Goal: Entertainment & Leisure: Browse casually

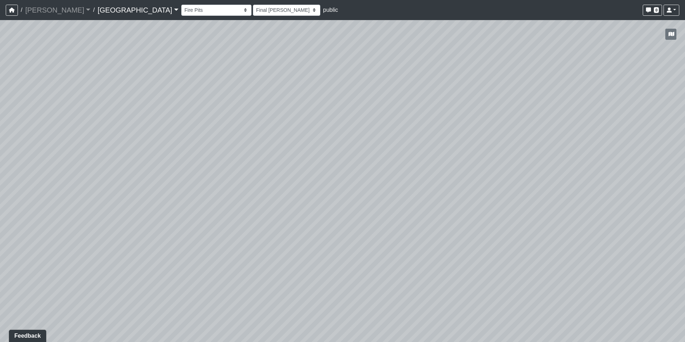
drag, startPoint x: 570, startPoint y: 214, endPoint x: 304, endPoint y: 201, distance: 266.2
click at [290, 202] on div "Loading... Pool Courtyard Entry 1 Loading... Main Lounge 2 Loading... Pool Cour…" at bounding box center [342, 181] width 685 height 322
drag, startPoint x: 559, startPoint y: 198, endPoint x: 239, endPoint y: 198, distance: 320.0
click at [239, 198] on div "Loading... Pool Courtyard Entry 1 Loading... Main Lounge 2 Loading... Pool Cour…" at bounding box center [342, 181] width 685 height 322
drag, startPoint x: 493, startPoint y: 219, endPoint x: 257, endPoint y: 227, distance: 235.6
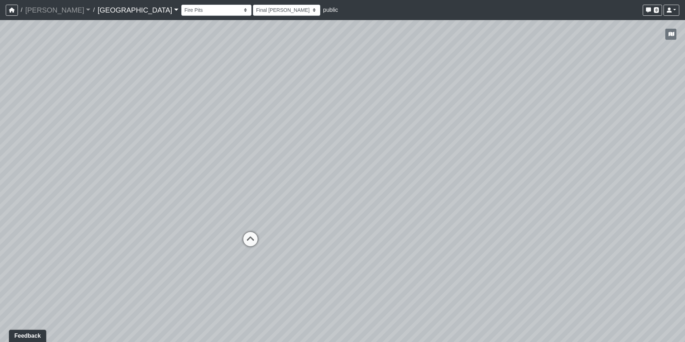
click at [238, 225] on div "Loading... Pool Courtyard Entry 1 Loading... Main Lounge 2 Loading... Pool Cour…" at bounding box center [342, 181] width 685 height 322
drag, startPoint x: 506, startPoint y: 225, endPoint x: 81, endPoint y: 216, distance: 425.1
click at [81, 216] on div "Loading... Pool Courtyard Entry 1 Loading... Main Lounge 2 Loading... Pool Cour…" at bounding box center [342, 181] width 685 height 322
click at [371, 233] on icon at bounding box center [369, 237] width 22 height 22
select select "jZDG7L9E933XaJqVWFJ8Me"
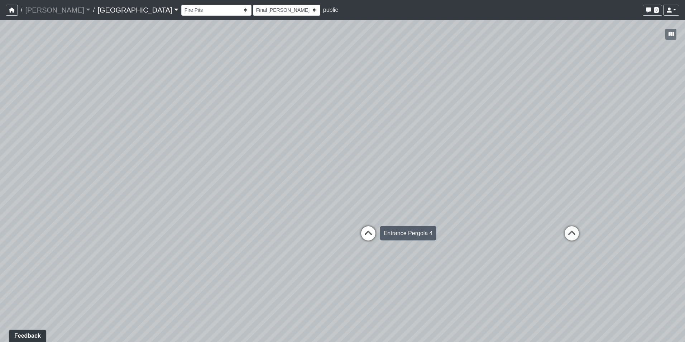
select select "h3ebyGk32eUmSzz99H473o"
drag, startPoint x: 468, startPoint y: 225, endPoint x: 263, endPoint y: 222, distance: 204.6
click at [263, 222] on div "Loading... Pool Courtyard Entry 1 Loading... Main Lounge 2 Loading... Pool Cour…" at bounding box center [342, 181] width 685 height 322
drag, startPoint x: 454, startPoint y: 207, endPoint x: 356, endPoint y: 206, distance: 97.8
click at [356, 206] on div "Loading... Pool Courtyard Entry 1 Loading... Main Lounge 2 Loading... Pool Cour…" at bounding box center [342, 181] width 685 height 322
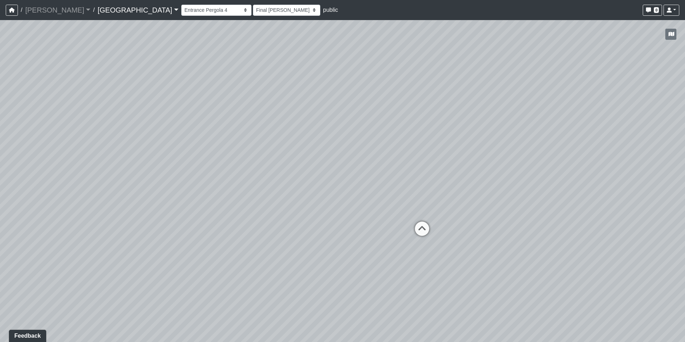
click at [396, 206] on div "Loading... Pool Courtyard Entry 1 Loading... Main Lounge 2 Loading... Pool Cour…" at bounding box center [342, 181] width 685 height 322
click at [443, 228] on div "Grilling Area 1" at bounding box center [455, 228] width 43 height 14
select select "4gLVSiiFjtAtCpXpGU8akr"
select select "h3ebyGk32eUmSzz99H473o"
drag, startPoint x: 401, startPoint y: 253, endPoint x: 467, endPoint y: 269, distance: 67.2
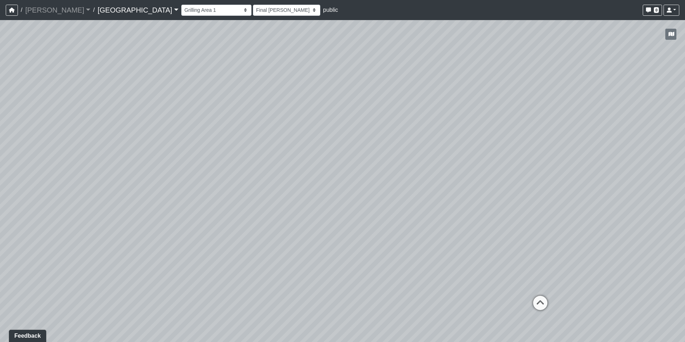
click at [467, 269] on div "Loading... Pool Courtyard Entry 1 Loading... Main Lounge 2 Loading... Pool Cour…" at bounding box center [342, 181] width 685 height 322
drag, startPoint x: 468, startPoint y: 256, endPoint x: 334, endPoint y: 229, distance: 136.6
click at [335, 229] on div "Loading... Pool Courtyard Entry 1 Loading... Main Lounge 2 Loading... Pool Cour…" at bounding box center [342, 181] width 685 height 322
drag, startPoint x: 396, startPoint y: 238, endPoint x: 56, endPoint y: 191, distance: 342.8
click at [56, 191] on div "Loading... Pool Courtyard Entry 1 Loading... Main Lounge 2 Loading... Pool Cour…" at bounding box center [342, 181] width 685 height 322
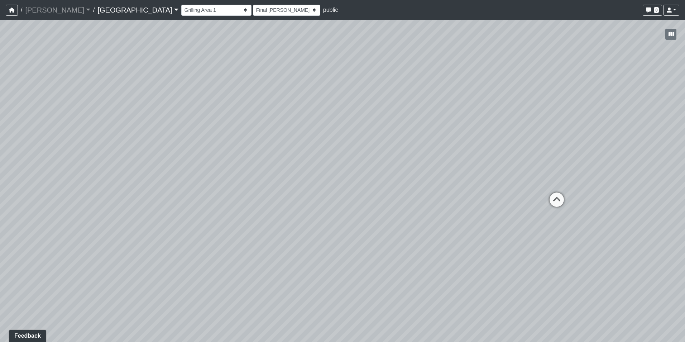
drag, startPoint x: 291, startPoint y: 195, endPoint x: 175, endPoint y: 195, distance: 116.1
click at [175, 195] on div "Loading... Pool Courtyard Entry 1 Loading... Main Lounge 2 Loading... Pool Cour…" at bounding box center [342, 181] width 685 height 322
click at [448, 180] on icon at bounding box center [449, 183] width 22 height 22
select select "jZDG7L9E933XaJqVWFJ8Me"
select select "h3ebyGk32eUmSzz99H473o"
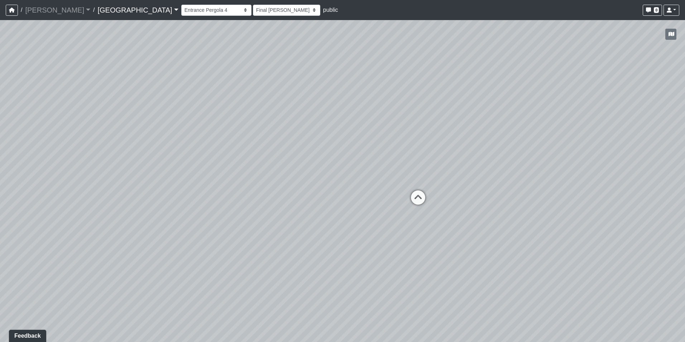
drag, startPoint x: 296, startPoint y: 156, endPoint x: 672, endPoint y: 196, distance: 378.4
click at [674, 196] on div "Loading... Pool Courtyard Entry 1 Loading... Main Lounge 2 Loading... Pool Cour…" at bounding box center [342, 181] width 685 height 322
drag, startPoint x: 239, startPoint y: 172, endPoint x: 592, endPoint y: 177, distance: 352.6
click at [592, 177] on div "Loading... Pool Courtyard Entry 1 Loading... Main Lounge 2 Loading... Pool Cour…" at bounding box center [342, 181] width 685 height 322
drag, startPoint x: 340, startPoint y: 199, endPoint x: 422, endPoint y: 206, distance: 82.8
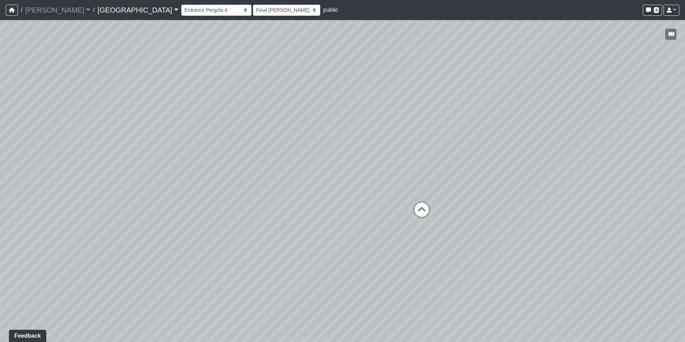
click at [491, 188] on div "Loading... Pool Courtyard Entry 1 Loading... Main Lounge 2 Loading... Pool Cour…" at bounding box center [342, 181] width 685 height 322
drag, startPoint x: 291, startPoint y: 219, endPoint x: 312, endPoint y: 235, distance: 26.1
click at [312, 235] on div "Loading... Pool Courtyard Entry 1 Loading... Main Lounge 2 Loading... Pool Cour…" at bounding box center [342, 181] width 685 height 322
drag, startPoint x: 304, startPoint y: 202, endPoint x: 337, endPoint y: 216, distance: 36.2
click at [337, 216] on div "Loading... Pool Courtyard Entry 1 Loading... Main Lounge 2 Loading... Pool Cour…" at bounding box center [342, 181] width 685 height 322
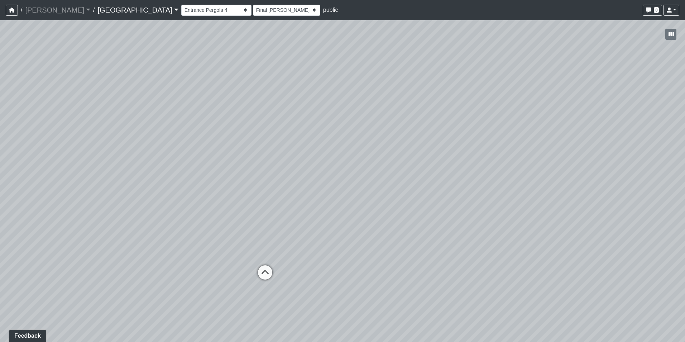
drag, startPoint x: 252, startPoint y: 237, endPoint x: 502, endPoint y: 246, distance: 250.6
click at [502, 246] on div "Loading... Pool Courtyard Entry 1 Loading... Main Lounge 2 Loading... Pool Cour…" at bounding box center [342, 181] width 685 height 322
drag, startPoint x: 523, startPoint y: 239, endPoint x: 389, endPoint y: 248, distance: 134.3
click at [390, 248] on div "Loading... Pool Courtyard Entry 1 Loading... Main Lounge 2 Loading... Pool Cour…" at bounding box center [342, 181] width 685 height 322
drag, startPoint x: 503, startPoint y: 245, endPoint x: 409, endPoint y: 251, distance: 94.1
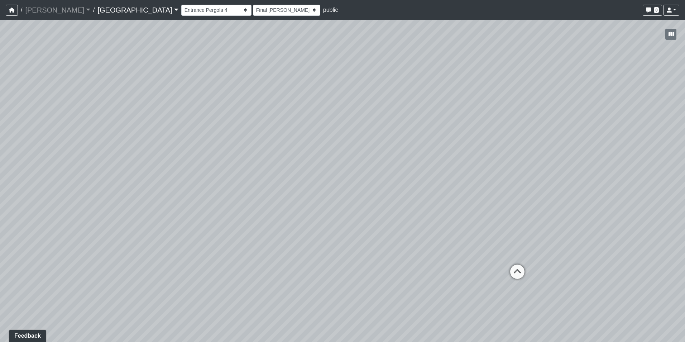
click at [409, 251] on div "Loading... Pool Courtyard Entry 1 Loading... Main Lounge 2 Loading... Pool Cour…" at bounding box center [342, 181] width 685 height 322
click at [443, 248] on div "Loading... Pool Courtyard Entry 1 Loading... Main Lounge 2 Loading... Pool Cour…" at bounding box center [342, 181] width 685 height 322
click at [497, 245] on div "Loading... Pool Courtyard Entry 1 Loading... Main Lounge 2 Loading... Pool Cour…" at bounding box center [342, 181] width 685 height 322
click at [541, 242] on div "Loading... Pool Courtyard Entry 1 Loading... Main Lounge 2 Loading... Pool Cour…" at bounding box center [342, 181] width 685 height 322
drag, startPoint x: 531, startPoint y: 243, endPoint x: 480, endPoint y: 265, distance: 55.7
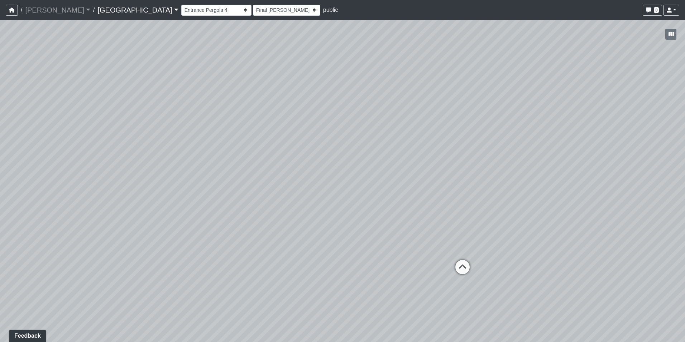
click at [487, 250] on div "Loading... Pool Courtyard Entry 1 Loading... Main Lounge 2 Loading... Pool Cour…" at bounding box center [342, 181] width 685 height 322
click at [449, 274] on icon at bounding box center [448, 274] width 22 height 22
select select "4gLVSiiFjtAtCpXpGU8akr"
select select "h3ebyGk32eUmSzz99H473o"
drag, startPoint x: 466, startPoint y: 261, endPoint x: 381, endPoint y: 267, distance: 85.5
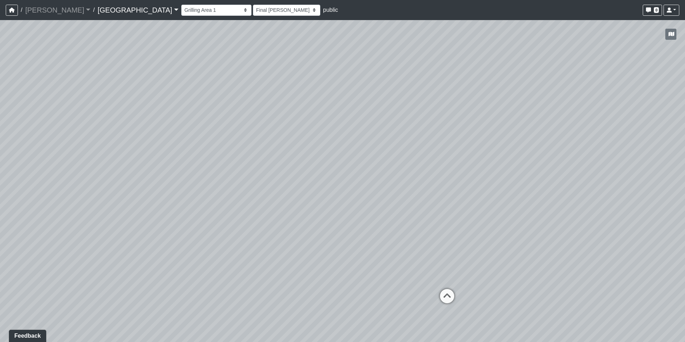
click at [381, 267] on div "Loading... Pool Courtyard Entry 1 Loading... Main Lounge 2 Loading... Pool Cour…" at bounding box center [342, 181] width 685 height 322
click at [454, 293] on icon at bounding box center [447, 300] width 22 height 22
select select "5nvL7SoXqGeFLXuEDkYNWM"
select select "mzdjipiqQCz6KJ28yXmyFL"
drag, startPoint x: 390, startPoint y: 272, endPoint x: 595, endPoint y: 249, distance: 206.3
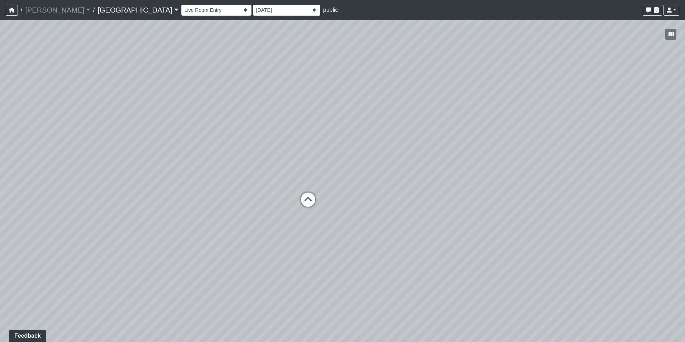
click at [595, 249] on div "Loading... Pool Courtyard Entry 1 Loading... Main Lounge 2 Loading... Pool Cour…" at bounding box center [342, 181] width 685 height 322
drag, startPoint x: 474, startPoint y: 202, endPoint x: 608, endPoint y: 177, distance: 136.8
click at [606, 168] on div "Loading... Pool Courtyard Entry 1 Loading... Main Lounge 2 Loading... Pool Cour…" at bounding box center [342, 181] width 685 height 322
drag, startPoint x: 287, startPoint y: 210, endPoint x: 468, endPoint y: 220, distance: 181.2
click at [500, 214] on div "Loading... Pool Courtyard Entry 1 Loading... Main Lounge 2 Loading... Pool Cour…" at bounding box center [342, 181] width 685 height 322
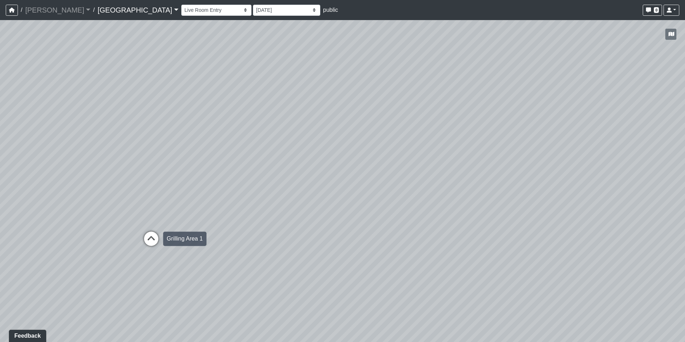
click at [149, 238] on icon at bounding box center [151, 242] width 22 height 22
select select "4gLVSiiFjtAtCpXpGU8akr"
select select "h3ebyGk32eUmSzz99H473o"
drag, startPoint x: 445, startPoint y: 239, endPoint x: 317, endPoint y: 296, distance: 139.4
click at [257, 257] on div "Loading... Pool Courtyard Entry 1 Loading... Main Lounge 2 Loading... Pool Cour…" at bounding box center [342, 181] width 685 height 322
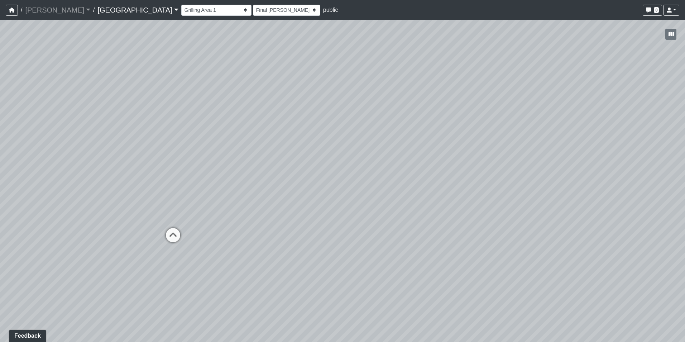
drag, startPoint x: 485, startPoint y: 239, endPoint x: 351, endPoint y: 241, distance: 134.0
click at [340, 243] on div "Loading... Pool Courtyard Entry 1 Loading... Main Lounge 2 Loading... Pool Cour…" at bounding box center [342, 181] width 685 height 322
drag, startPoint x: 494, startPoint y: 227, endPoint x: 405, endPoint y: 245, distance: 91.2
click at [405, 245] on div "Loading... Pool Courtyard Entry 1 Loading... Main Lounge 2 Loading... Pool Cour…" at bounding box center [342, 181] width 685 height 322
drag, startPoint x: 340, startPoint y: 263, endPoint x: 400, endPoint y: 258, distance: 60.0
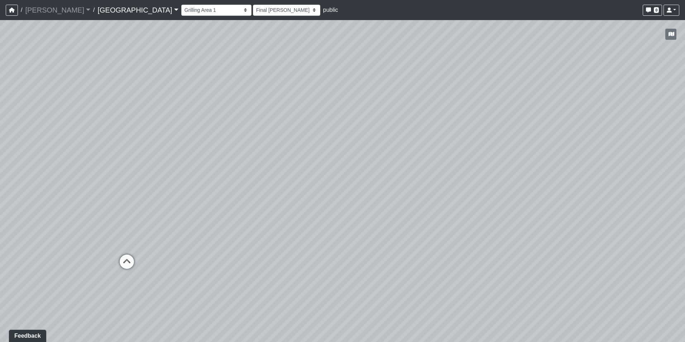
click at [400, 258] on div "Loading... Pool Courtyard Entry 1 Loading... Main Lounge 2 Loading... Pool Cour…" at bounding box center [342, 181] width 685 height 322
drag, startPoint x: 226, startPoint y: 264, endPoint x: 326, endPoint y: 263, distance: 99.6
click at [326, 263] on div "Loading... Pool Courtyard Entry 1 Loading... Main Lounge 2 Loading... Pool Cour…" at bounding box center [342, 181] width 685 height 322
drag, startPoint x: 126, startPoint y: 225, endPoint x: 379, endPoint y: 251, distance: 254.7
click at [379, 251] on div "Loading... Pool Courtyard Entry 1 Loading... Main Lounge 2 Loading... Pool Cour…" at bounding box center [342, 181] width 685 height 322
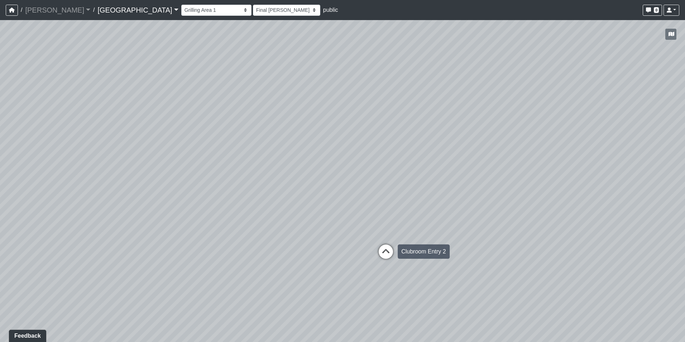
click at [390, 252] on icon at bounding box center [386, 255] width 22 height 22
select select "mVhNpWoqqtcJLUh4fT9MXm"
select select "h3ebyGk32eUmSzz99H473o"
drag, startPoint x: 224, startPoint y: 256, endPoint x: 331, endPoint y: 262, distance: 107.3
click at [363, 252] on div "Loading... Pool Courtyard Entry 1 Loading... Main Lounge 2 Loading... Pool Cour…" at bounding box center [342, 181] width 685 height 322
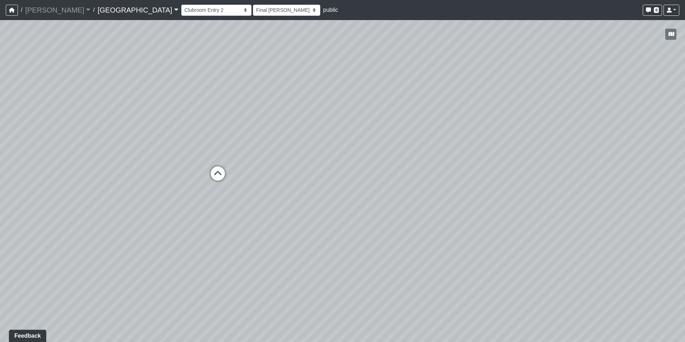
click at [253, 274] on div "Loading... Pool Courtyard Entry 1 Loading... Main Lounge 2 Loading... Pool Cour…" at bounding box center [342, 181] width 685 height 322
click at [220, 176] on icon at bounding box center [218, 177] width 22 height 22
select select "qPF58Gj19tdZKxXjctCZ5B"
select select "h3ebyGk32eUmSzz99H473o"
drag, startPoint x: 484, startPoint y: 210, endPoint x: 168, endPoint y: 218, distance: 315.8
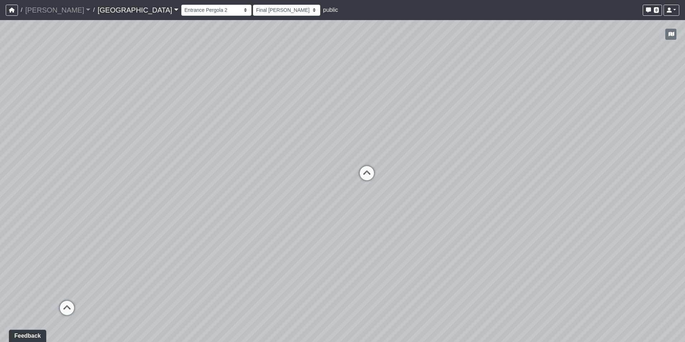
click at [167, 218] on div "Loading... Pool Courtyard Entry 1 Loading... Main Lounge 2 Loading... Pool Cour…" at bounding box center [342, 181] width 685 height 322
drag, startPoint x: 488, startPoint y: 209, endPoint x: 274, endPoint y: 211, distance: 213.6
click at [274, 211] on div "Loading... Pool Courtyard Entry 1 Loading... Main Lounge 2 Loading... Pool Cour…" at bounding box center [342, 181] width 685 height 322
drag, startPoint x: 498, startPoint y: 238, endPoint x: 792, endPoint y: 242, distance: 293.9
click at [685, 242] on html "/ [PERSON_NAME] Loading... / [GEOGRAPHIC_DATA] [GEOGRAPHIC_DATA] Loading... [GE…" at bounding box center [342, 171] width 685 height 342
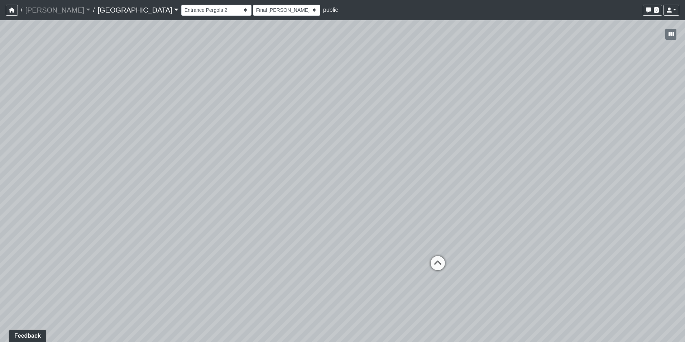
drag, startPoint x: 352, startPoint y: 220, endPoint x: 508, endPoint y: 234, distance: 156.5
click at [595, 222] on div "Loading... Pool Courtyard Entry 1 Loading... Main Lounge 2 Loading... Pool Cour…" at bounding box center [342, 181] width 685 height 322
click at [427, 263] on icon at bounding box center [434, 268] width 22 height 22
select select "ogt1AyrjNtVa1H4PfKvCPh"
select select "h3ebyGk32eUmSzz99H473o"
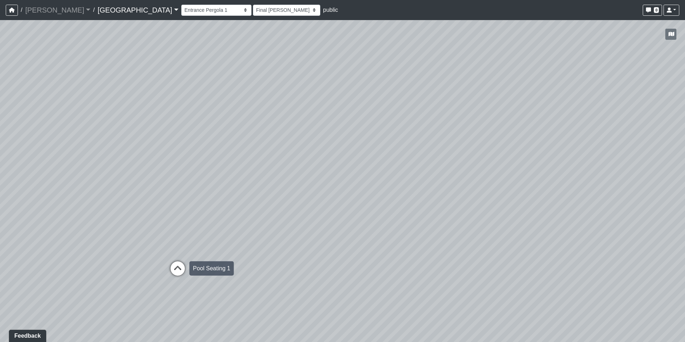
click at [176, 269] on icon at bounding box center [178, 272] width 22 height 22
select select "pqMrpT7AeTgQuGYvvdurR9"
select select "h3ebyGk32eUmSzz99H473o"
drag, startPoint x: 392, startPoint y: 215, endPoint x: 228, endPoint y: 239, distance: 165.5
click at [228, 239] on div "Loading... Pool Courtyard Entry 1 Loading... Main Lounge 2 Loading... Pool Cour…" at bounding box center [342, 181] width 685 height 322
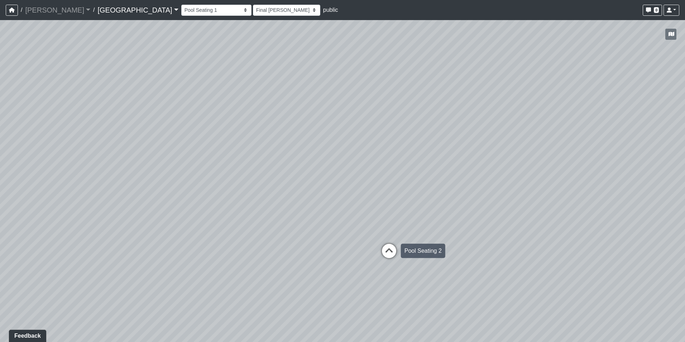
click at [386, 257] on icon at bounding box center [389, 255] width 22 height 22
select select "mwnVeGdoUu3tRb3LQwBBFm"
select select "h3ebyGk32eUmSzz99H473o"
drag, startPoint x: 465, startPoint y: 240, endPoint x: 361, endPoint y: 127, distance: 153.2
click at [361, 127] on div "Loading... Pool Courtyard Entry 1 Loading... Main Lounge 2 Loading... Pool Cour…" at bounding box center [342, 181] width 685 height 322
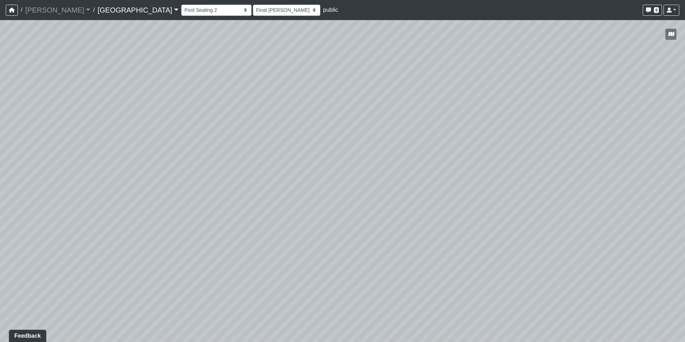
drag, startPoint x: 480, startPoint y: 233, endPoint x: 419, endPoint y: 263, distance: 68.3
click at [419, 263] on div "Loading... Pool Courtyard Entry 1 Loading... Main Lounge 2 Loading... Pool Cour…" at bounding box center [342, 181] width 685 height 322
drag, startPoint x: 522, startPoint y: 217, endPoint x: 226, endPoint y: 218, distance: 296.0
click at [226, 218] on div "Loading... Pool Courtyard Entry 1 Loading... Main Lounge 2 Loading... Pool Cour…" at bounding box center [342, 181] width 685 height 322
drag, startPoint x: 492, startPoint y: 203, endPoint x: 728, endPoint y: 207, distance: 235.8
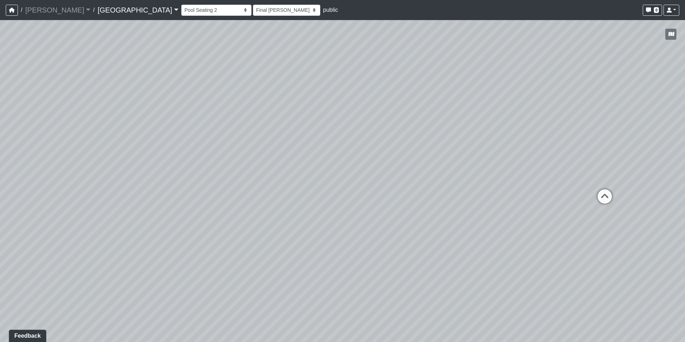
click at [685, 207] on html "/ [PERSON_NAME] Loading... / [GEOGRAPHIC_DATA] [GEOGRAPHIC_DATA] Loading... [GE…" at bounding box center [342, 171] width 685 height 342
click at [410, 149] on div "Loading... Pool Courtyard Entry 1 Loading... Main Lounge 2 Loading... Pool Cour…" at bounding box center [342, 181] width 685 height 322
drag, startPoint x: 364, startPoint y: 201, endPoint x: 413, endPoint y: 78, distance: 132.2
click at [413, 78] on div "Loading... Pool Courtyard Entry 1 Loading... Main Lounge 2 Loading... Pool Cour…" at bounding box center [342, 181] width 685 height 322
drag, startPoint x: 484, startPoint y: 189, endPoint x: 517, endPoint y: 274, distance: 90.9
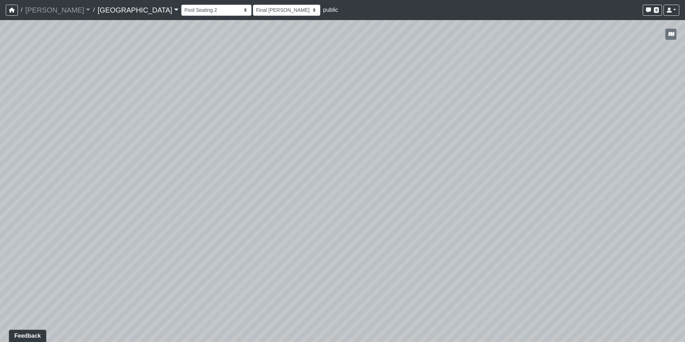
click at [517, 274] on div "Loading... Pool Courtyard Entry 1 Loading... Main Lounge 2 Loading... Pool Cour…" at bounding box center [342, 181] width 685 height 322
drag, startPoint x: 373, startPoint y: 206, endPoint x: 394, endPoint y: 225, distance: 27.9
click at [394, 225] on div "Loading... Pool Courtyard Entry 1 Loading... Main Lounge 2 Loading... Pool Cour…" at bounding box center [342, 181] width 685 height 322
drag, startPoint x: 414, startPoint y: 180, endPoint x: 420, endPoint y: 128, distance: 52.6
click at [420, 128] on div "Loading... Pool Courtyard Entry 1 Loading... Main Lounge 2 Loading... Pool Cour…" at bounding box center [342, 181] width 685 height 322
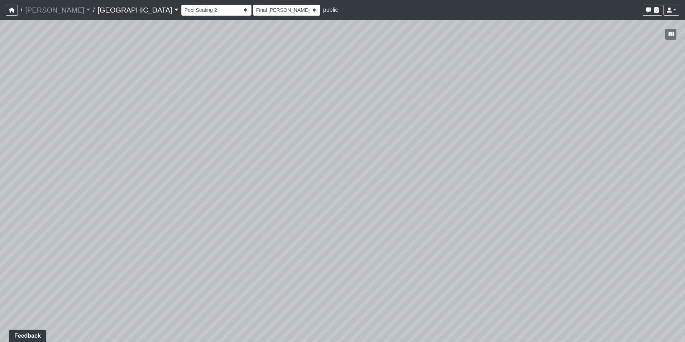
drag, startPoint x: 381, startPoint y: 176, endPoint x: 442, endPoint y: 26, distance: 161.8
click at [443, 20] on div "/ [PERSON_NAME] Loading... / [GEOGRAPHIC_DATA] [GEOGRAPHIC_DATA] Loading... [GE…" at bounding box center [342, 171] width 685 height 342
drag, startPoint x: 349, startPoint y: 99, endPoint x: 286, endPoint y: 331, distance: 240.5
click at [286, 331] on div "Loading... Pool Courtyard Entry 1 Loading... Main Lounge 2 Loading... Pool Cour…" at bounding box center [342, 181] width 685 height 322
drag, startPoint x: 333, startPoint y: 247, endPoint x: 327, endPoint y: 257, distance: 11.4
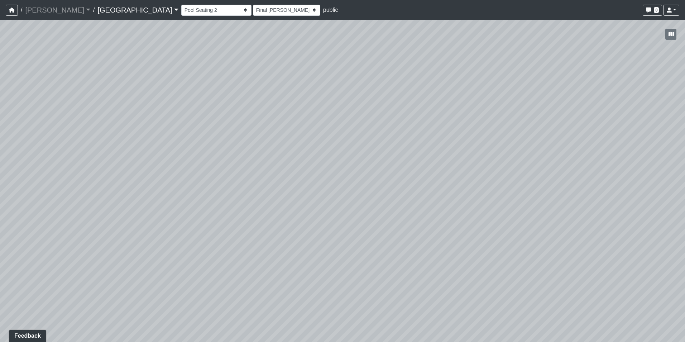
click at [329, 267] on div "Loading... Pool Courtyard Entry 1 Loading... Main Lounge 2 Loading... Pool Cour…" at bounding box center [342, 181] width 685 height 322
drag, startPoint x: 433, startPoint y: 188, endPoint x: 626, endPoint y: 183, distance: 193.6
click at [623, 183] on div "Loading... Pool Courtyard Entry 1 Loading... Main Lounge 2 Loading... Pool Cour…" at bounding box center [342, 181] width 685 height 322
drag, startPoint x: 203, startPoint y: 216, endPoint x: 302, endPoint y: 195, distance: 101.1
click at [307, 194] on div "Loading... Pool Courtyard Entry 1 Loading... Main Lounge 2 Loading... Pool Cour…" at bounding box center [342, 181] width 685 height 322
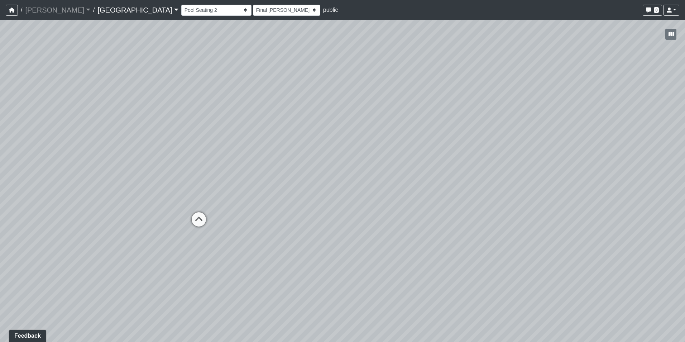
click at [187, 226] on div "Loading... Pool Courtyard Entry 1 Loading... Main Lounge 2 Loading... Pool Cour…" at bounding box center [342, 181] width 685 height 322
click at [197, 220] on icon at bounding box center [199, 223] width 22 height 22
select select "uJQ2ezZvamJ3G1Hx6KeXs1"
select select "h3ebyGk32eUmSzz99H473o"
drag, startPoint x: 408, startPoint y: 200, endPoint x: 128, endPoint y: 196, distance: 280.3
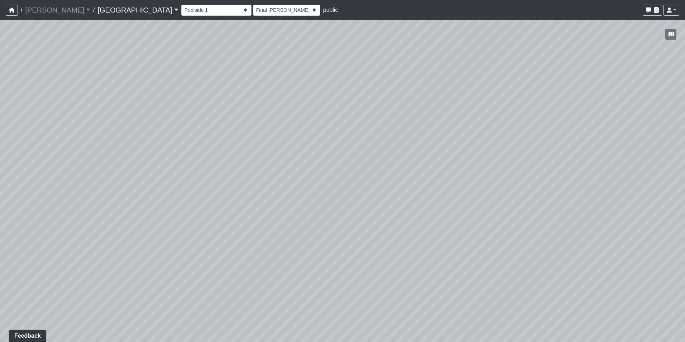
click at [111, 196] on div "Loading... Pool Courtyard Entry 1 Loading... Main Lounge 2 Loading... Pool Cour…" at bounding box center [342, 181] width 685 height 322
drag, startPoint x: 541, startPoint y: 196, endPoint x: 177, endPoint y: 194, distance: 364.1
click at [177, 194] on div "Loading... Pool Courtyard Entry 1 Loading... Main Lounge 2 Loading... Pool Cour…" at bounding box center [342, 181] width 685 height 322
drag, startPoint x: 448, startPoint y: 215, endPoint x: 170, endPoint y: 208, distance: 277.8
click at [170, 208] on div "Loading... Pool Courtyard Entry 1 Loading... Main Lounge 2 Loading... Pool Cour…" at bounding box center [342, 181] width 685 height 322
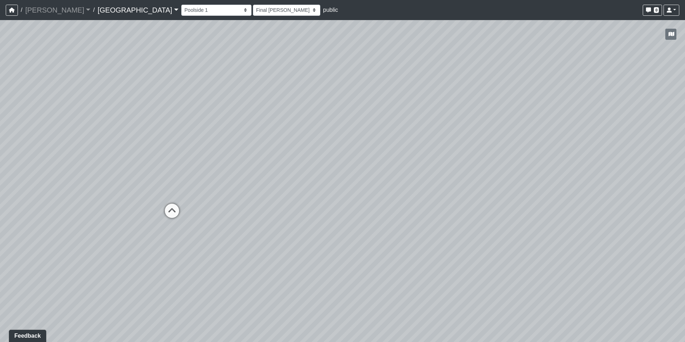
drag, startPoint x: 503, startPoint y: 178, endPoint x: 561, endPoint y: 178, distance: 58.4
click at [503, 178] on div "Loading... Pool Courtyard Entry 1 Loading... Main Lounge 2 Loading... Pool Cour…" at bounding box center [342, 181] width 685 height 322
drag, startPoint x: 598, startPoint y: 178, endPoint x: 484, endPoint y: 180, distance: 113.6
click at [484, 180] on div "Loading... Pool Courtyard Entry 1 Loading... Main Lounge 2 Loading... Pool Cour…" at bounding box center [342, 181] width 685 height 322
click at [505, 173] on div "Loading... Pool Courtyard Entry 1 Loading... Main Lounge 2 Loading... Pool Cour…" at bounding box center [342, 181] width 685 height 322
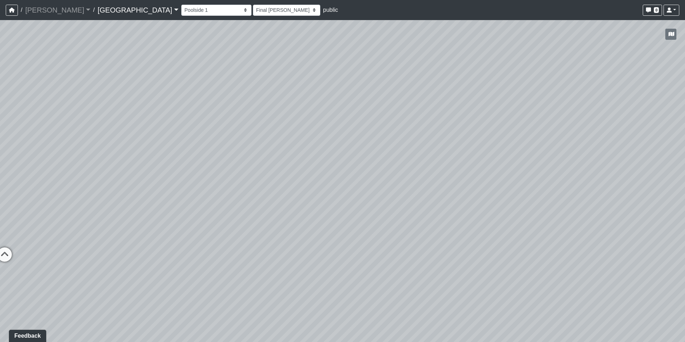
click at [277, 184] on div "Loading... Pool Courtyard Entry 1 Loading... Main Lounge 2 Loading... Pool Cour…" at bounding box center [342, 181] width 685 height 322
drag, startPoint x: 207, startPoint y: 195, endPoint x: 330, endPoint y: 188, distance: 122.7
click at [334, 185] on div "Loading... Pool Courtyard Entry 1 Loading... Main Lounge 2 Loading... Pool Cour…" at bounding box center [342, 181] width 685 height 322
click at [180, 197] on icon at bounding box center [184, 207] width 22 height 22
select select "mwnVeGdoUu3tRb3LQwBBFm"
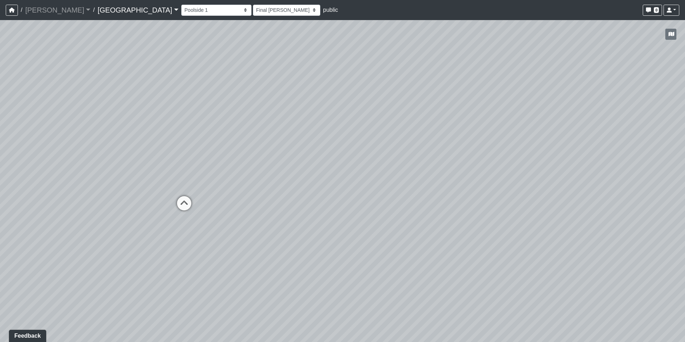
select select "h3ebyGk32eUmSzz99H473o"
click at [539, 199] on icon at bounding box center [537, 202] width 22 height 22
select select "pqMrpT7AeTgQuGYvvdurR9"
select select "h3ebyGk32eUmSzz99H473o"
drag, startPoint x: 577, startPoint y: 190, endPoint x: 169, endPoint y: 166, distance: 408.9
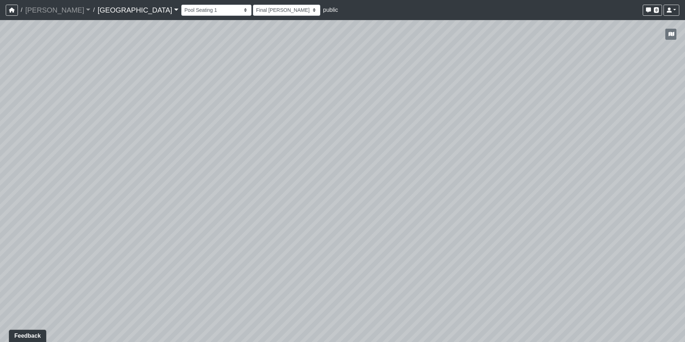
click at [169, 166] on div "Loading... Pool Courtyard Entry 1 Loading... Main Lounge 2 Loading... Pool Cour…" at bounding box center [342, 181] width 685 height 322
drag, startPoint x: 386, startPoint y: 169, endPoint x: 195, endPoint y: 198, distance: 192.4
click at [188, 200] on div "Loading... Pool Courtyard Entry 1 Loading... Main Lounge 2 Loading... Pool Cour…" at bounding box center [342, 181] width 685 height 322
drag, startPoint x: 366, startPoint y: 156, endPoint x: 126, endPoint y: 161, distance: 240.5
click at [126, 161] on div "Loading... Pool Courtyard Entry 1 Loading... Main Lounge 2 Loading... Pool Cour…" at bounding box center [342, 181] width 685 height 322
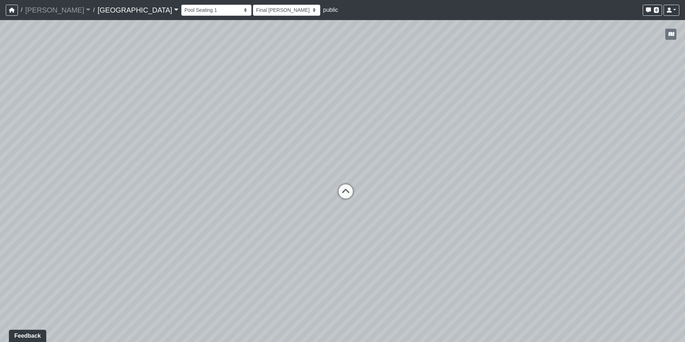
drag, startPoint x: 317, startPoint y: 157, endPoint x: 224, endPoint y: 156, distance: 92.8
click at [224, 156] on div "Loading... Pool Courtyard Entry 1 Loading... Main Lounge 2 Loading... Pool Cour…" at bounding box center [342, 181] width 685 height 322
drag, startPoint x: 267, startPoint y: 157, endPoint x: 280, endPoint y: 206, distance: 50.7
click at [280, 206] on div "Loading... Pool Courtyard Entry 1 Loading... Main Lounge 2 Loading... Pool Cour…" at bounding box center [342, 181] width 685 height 322
